Goal: Task Accomplishment & Management: Manage account settings

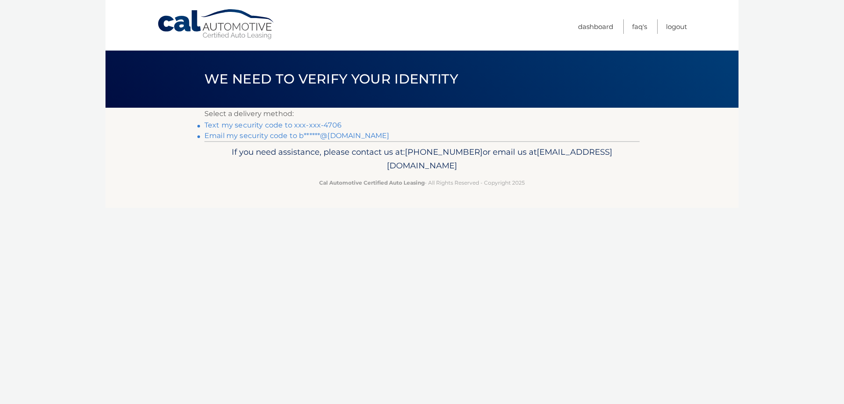
click at [304, 124] on link "Text my security code to xxx-xxx-4706" at bounding box center [272, 125] width 137 height 8
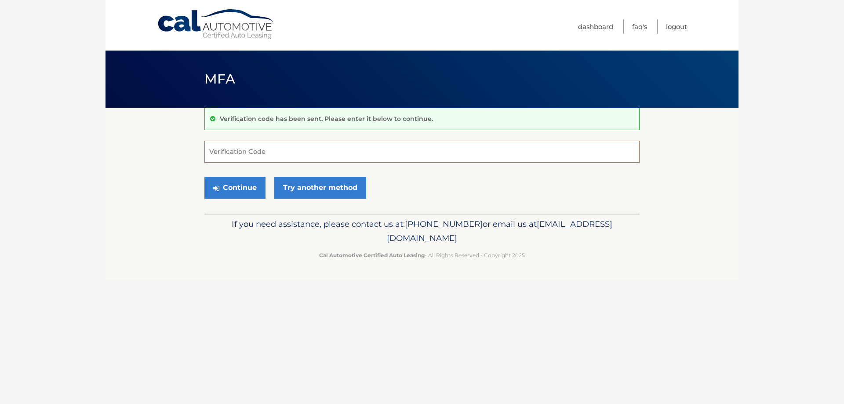
click at [300, 150] on input "Verification Code" at bounding box center [421, 152] width 435 height 22
type input "773025"
click at [204, 177] on button "Continue" at bounding box center [234, 188] width 61 height 22
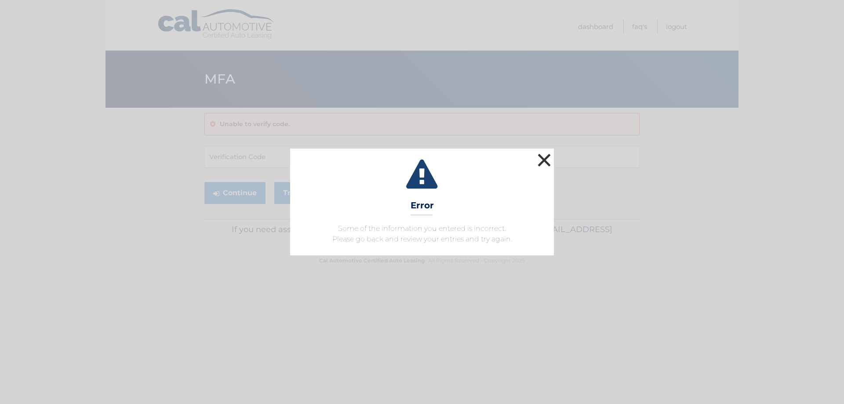
click at [541, 161] on button "×" at bounding box center [544, 160] width 18 height 18
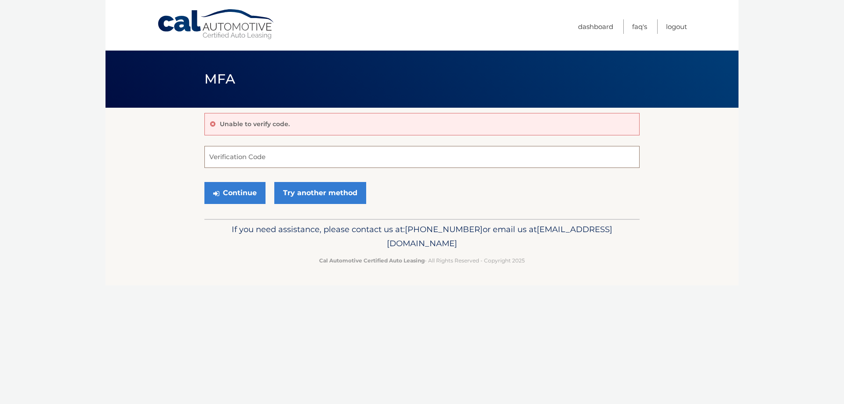
click at [541, 162] on input "Verification Code" at bounding box center [421, 157] width 435 height 22
click at [238, 159] on input "Verification Code" at bounding box center [421, 157] width 435 height 22
type input "773025"
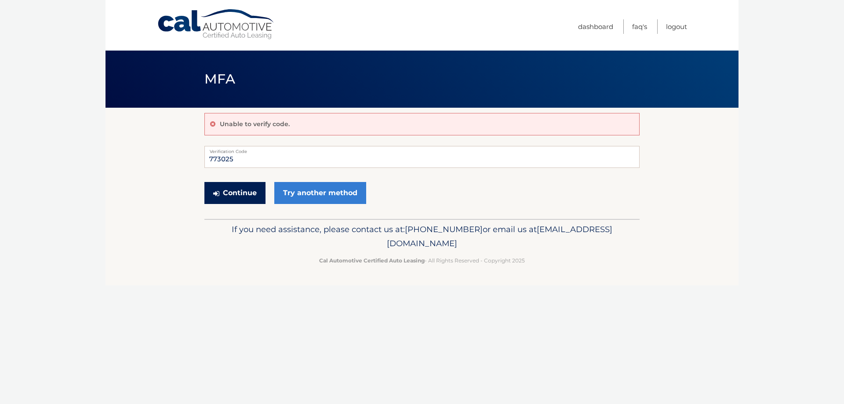
click at [230, 189] on button "Continue" at bounding box center [234, 193] width 61 height 22
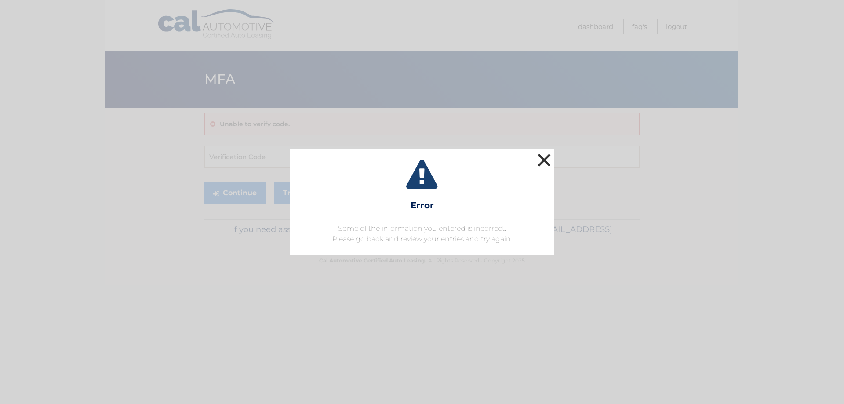
click at [544, 160] on button "×" at bounding box center [544, 160] width 18 height 18
click at [544, 160] on input "Verification Code" at bounding box center [421, 157] width 435 height 22
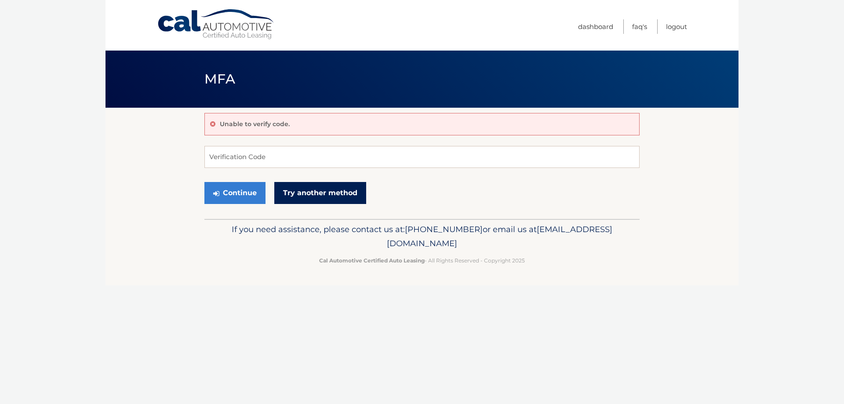
click at [287, 192] on link "Try another method" at bounding box center [320, 193] width 92 height 22
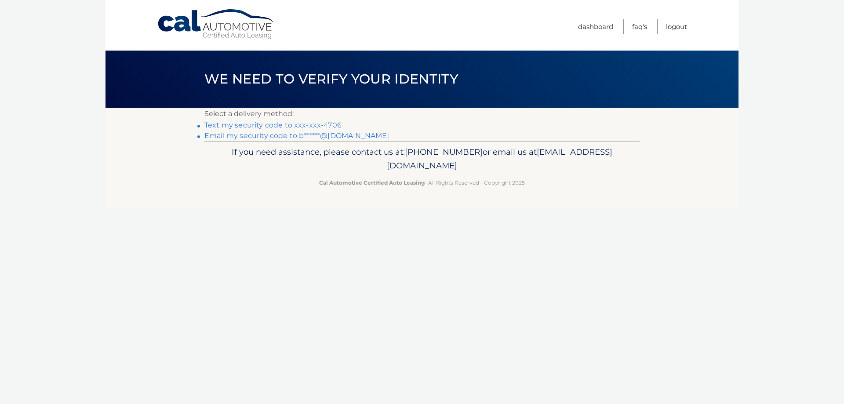
click at [259, 125] on link "Text my security code to xxx-xxx-4706" at bounding box center [272, 125] width 137 height 8
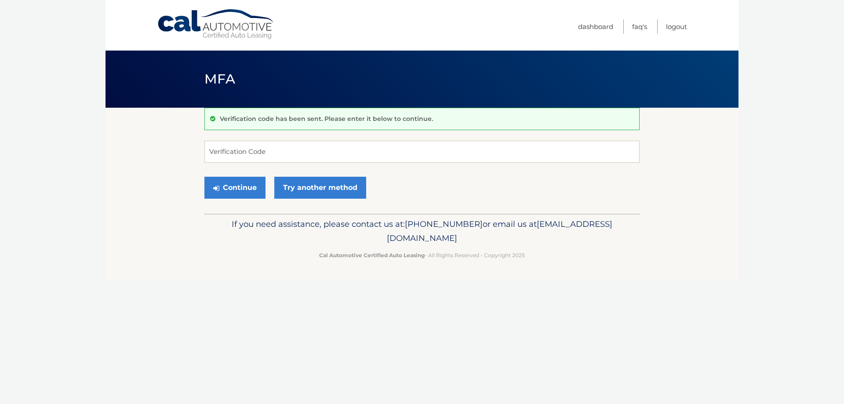
click at [259, 125] on div "Verification code has been sent. Please enter it below to continue." at bounding box center [421, 119] width 435 height 22
click at [251, 147] on input "Verification Code" at bounding box center [421, 152] width 435 height 22
type input "429750"
click at [232, 192] on button "Continue" at bounding box center [234, 188] width 61 height 22
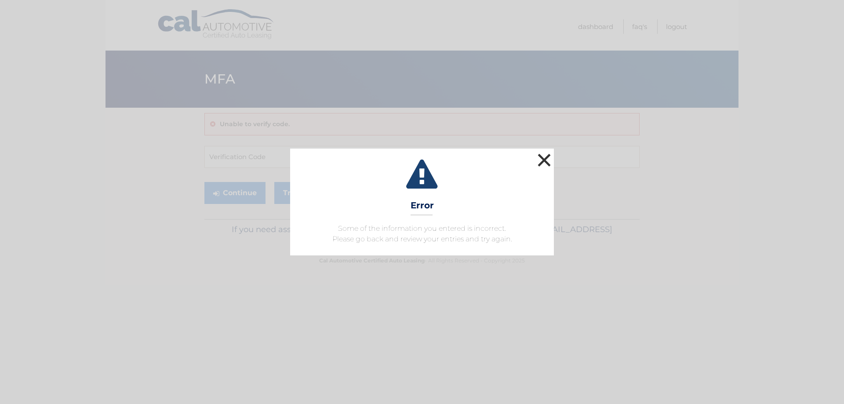
click at [544, 162] on button "×" at bounding box center [544, 160] width 18 height 18
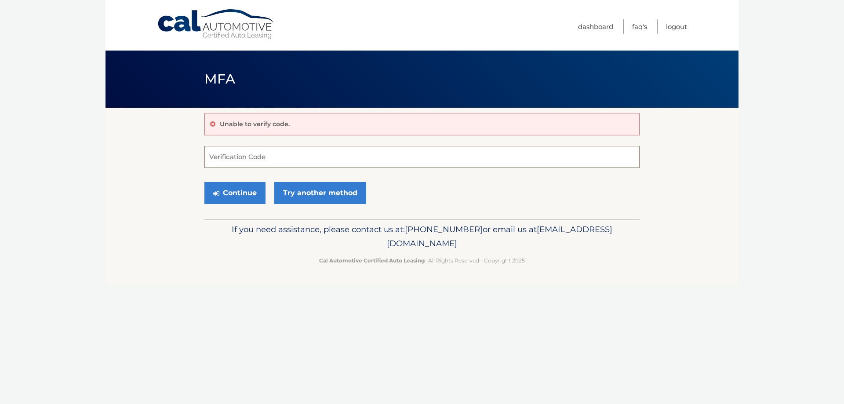
click at [240, 155] on input "Verification Code" at bounding box center [421, 157] width 435 height 22
type input "426715"
click at [204, 182] on button "Continue" at bounding box center [234, 193] width 61 height 22
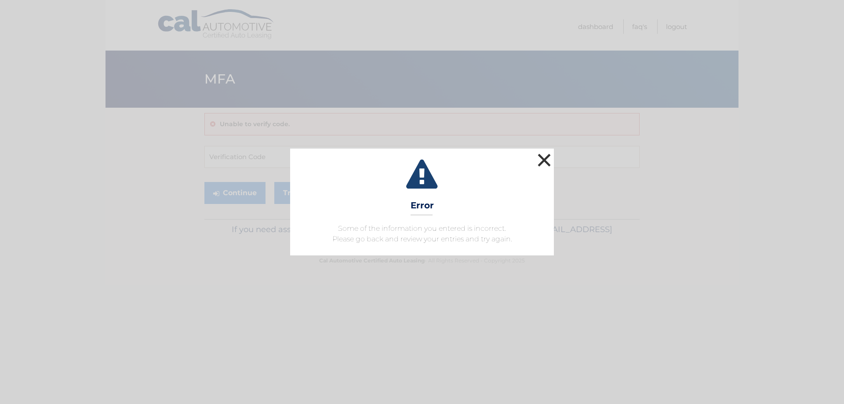
click at [543, 159] on button "×" at bounding box center [544, 160] width 18 height 18
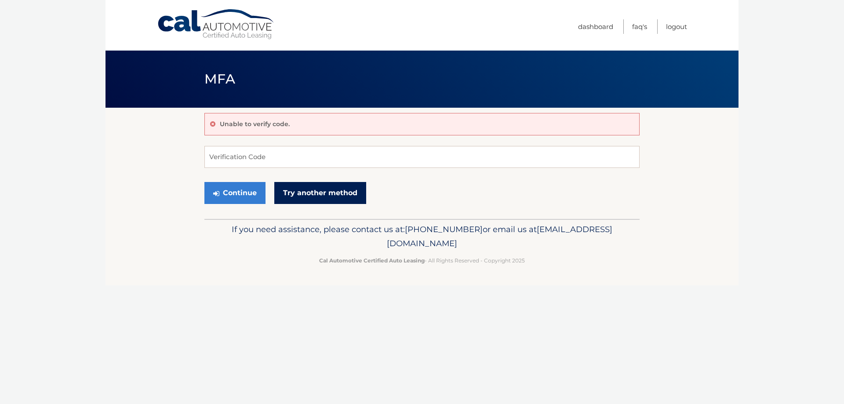
click at [313, 196] on link "Try another method" at bounding box center [320, 193] width 92 height 22
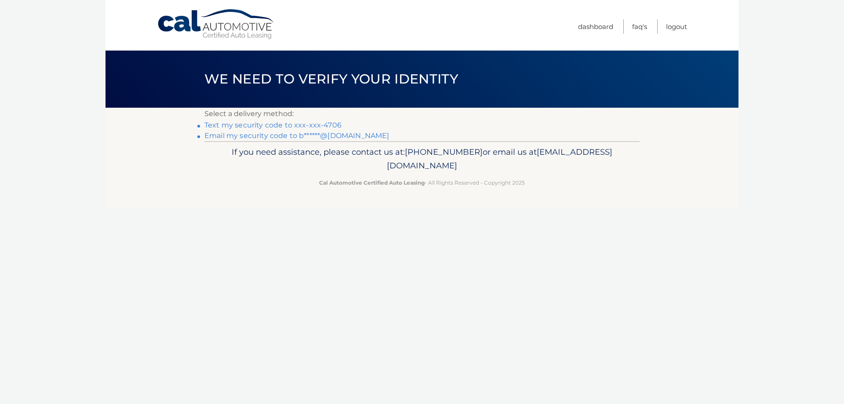
click at [260, 136] on link "Email my security code to b******@aol.com" at bounding box center [296, 135] width 185 height 8
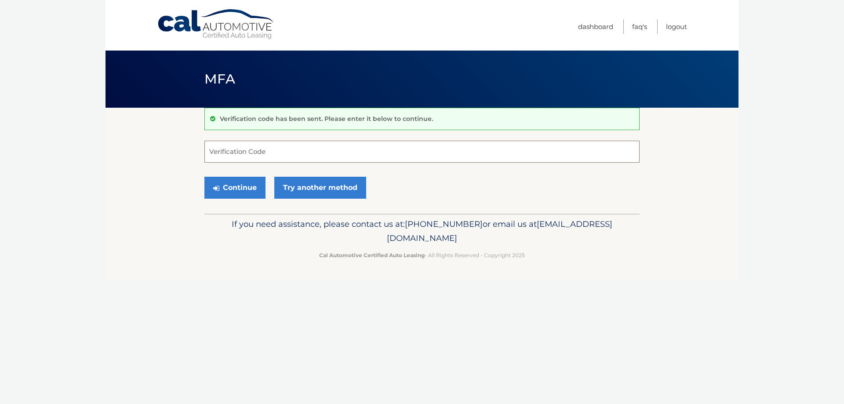
click at [243, 150] on input "Verification Code" at bounding box center [421, 152] width 435 height 22
paste input "580908"
type input "580908"
click at [239, 188] on button "Continue" at bounding box center [234, 188] width 61 height 22
click at [236, 189] on button "Continue" at bounding box center [234, 188] width 61 height 22
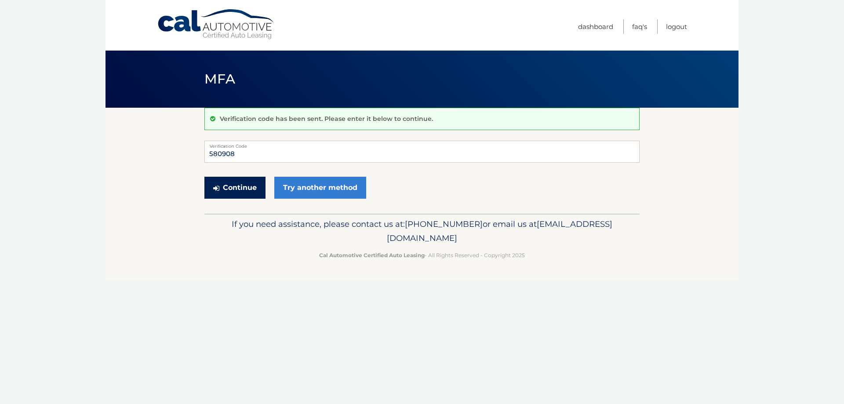
click at [236, 189] on button "Continue" at bounding box center [234, 188] width 61 height 22
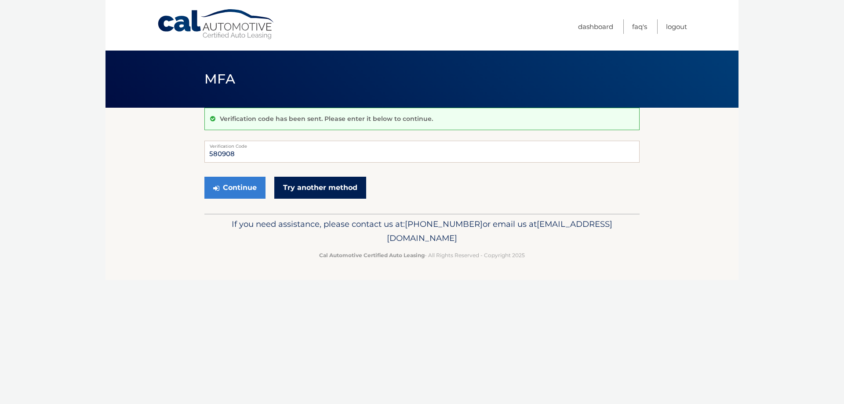
click at [300, 187] on link "Try another method" at bounding box center [320, 188] width 92 height 22
